Goal: Information Seeking & Learning: Learn about a topic

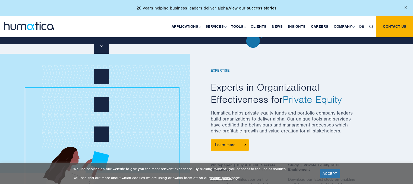
scroll to position [193, 0]
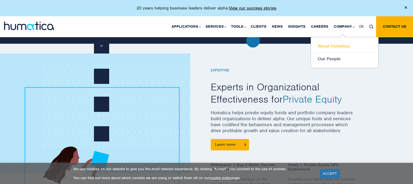
click at [336, 45] on link "About Humatica" at bounding box center [344, 46] width 67 height 13
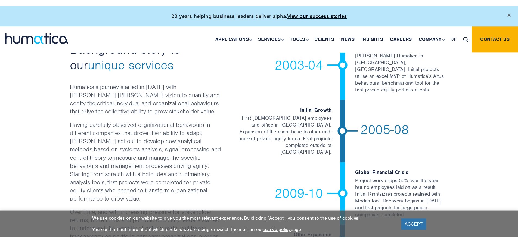
scroll to position [913, 0]
